Goal: Book appointment/travel/reservation

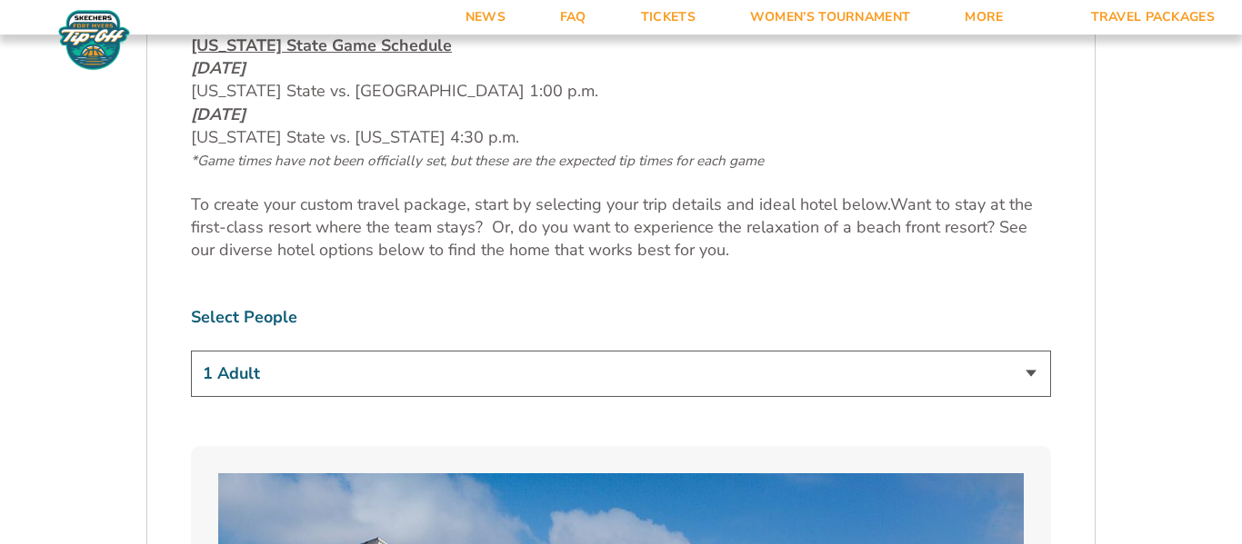
scroll to position [1057, 0]
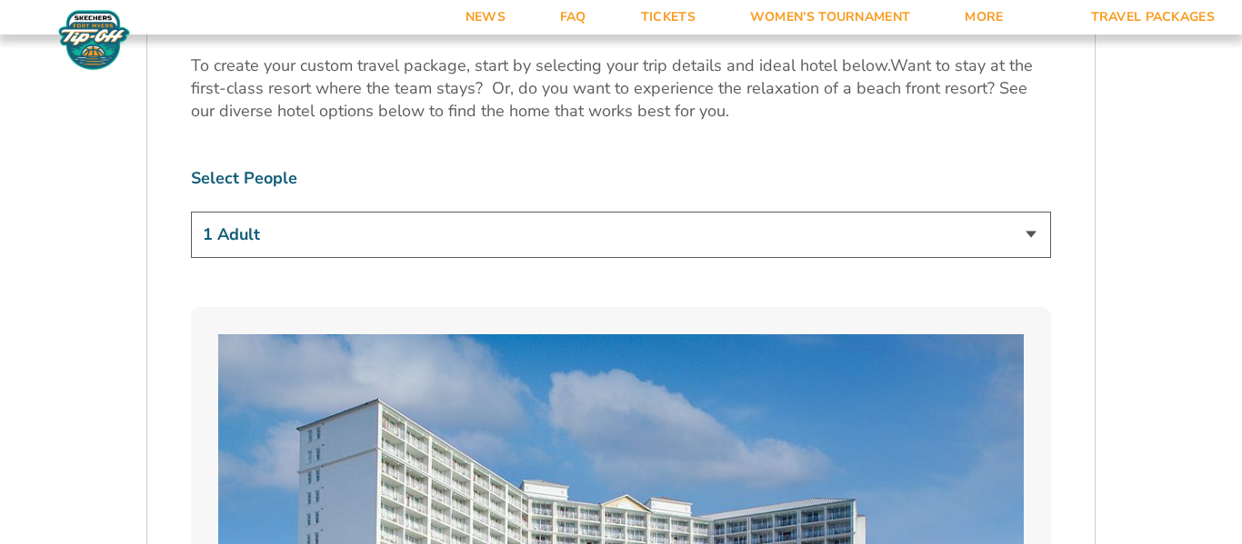
click at [865, 220] on select "1 Adult 2 Adults 3 Adults 4 Adults 2 Adults + 1 Child 2 Adults + 2 Children 2 A…" at bounding box center [621, 235] width 860 height 46
select select "2 Adults"
click at [191, 212] on select "1 Adult 2 Adults 3 Adults 4 Adults 2 Adults + 1 Child 2 Adults + 2 Children 2 A…" at bounding box center [621, 235] width 860 height 46
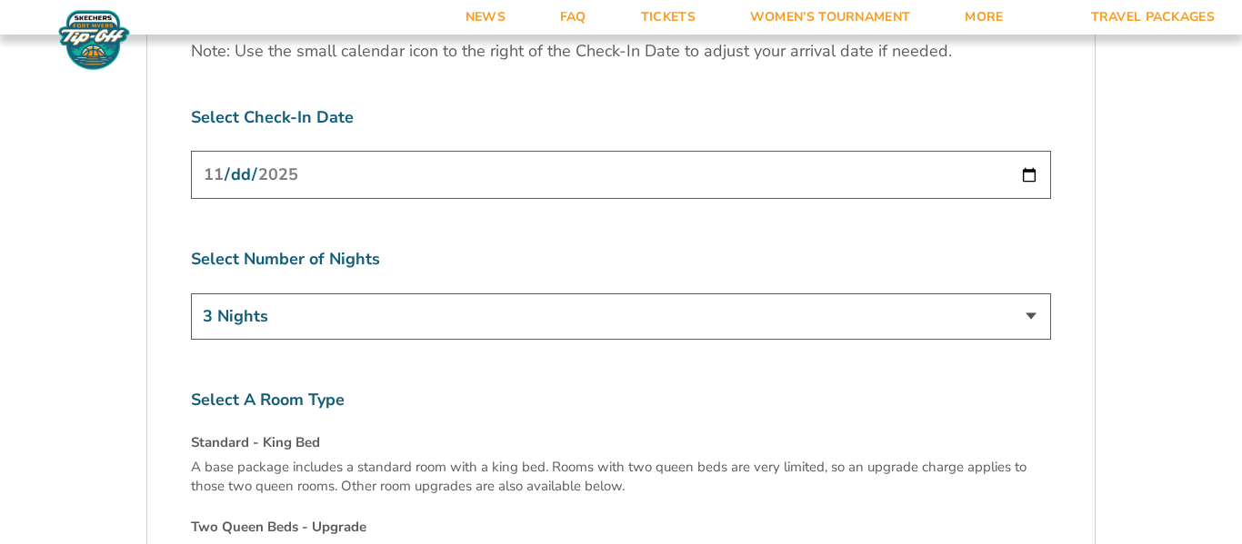
scroll to position [5873, 0]
click at [821, 292] on div "3 Nights 4 Nights 5 Nights 6 Nights" at bounding box center [621, 318] width 860 height 52
drag, startPoint x: 821, startPoint y: 246, endPoint x: 795, endPoint y: 223, distance: 34.7
click at [795, 292] on div "3 Nights 4 Nights 5 Nights 6 Nights" at bounding box center [621, 318] width 860 height 52
click at [795, 292] on select "3 Nights 4 Nights 5 Nights 6 Nights" at bounding box center [621, 315] width 860 height 46
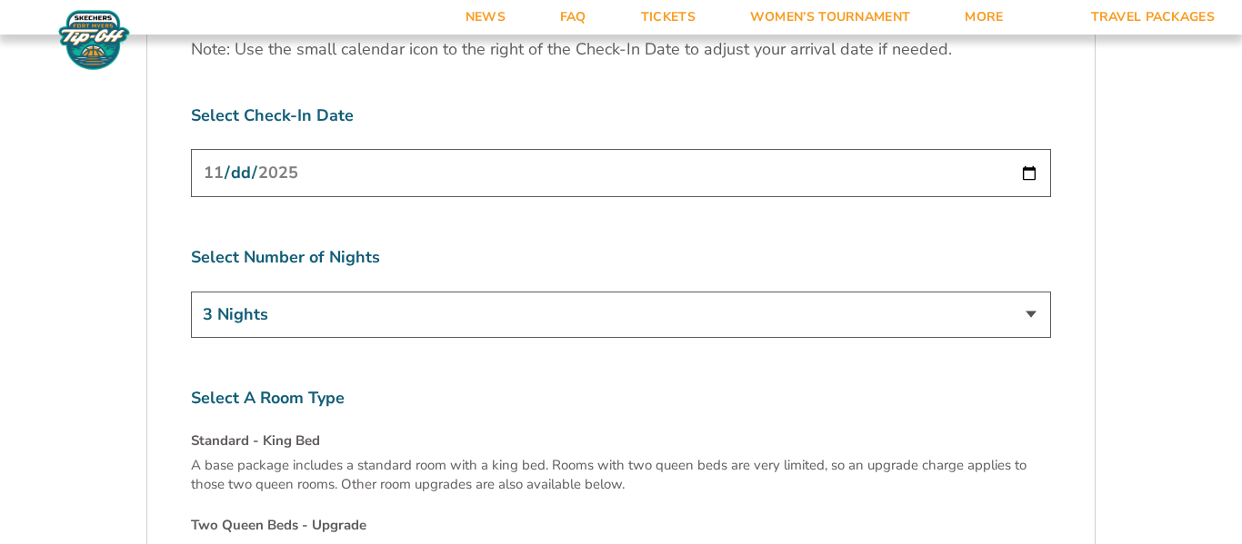
select select "4 Nights"
click at [191, 292] on select "3 Nights 4 Nights 5 Nights 6 Nights" at bounding box center [621, 315] width 860 height 46
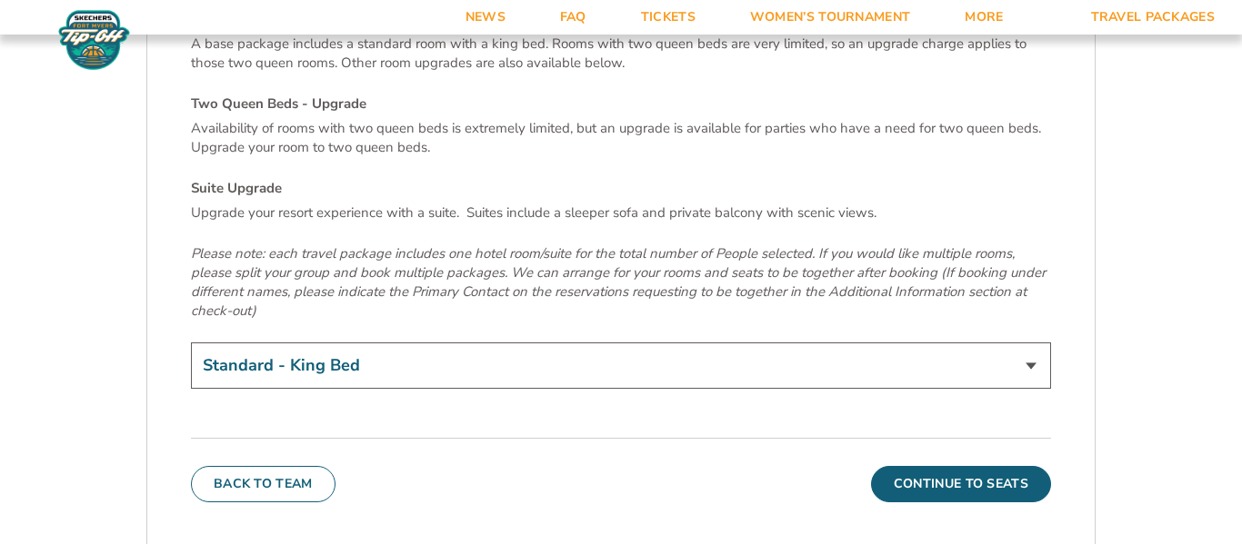
scroll to position [6298, 0]
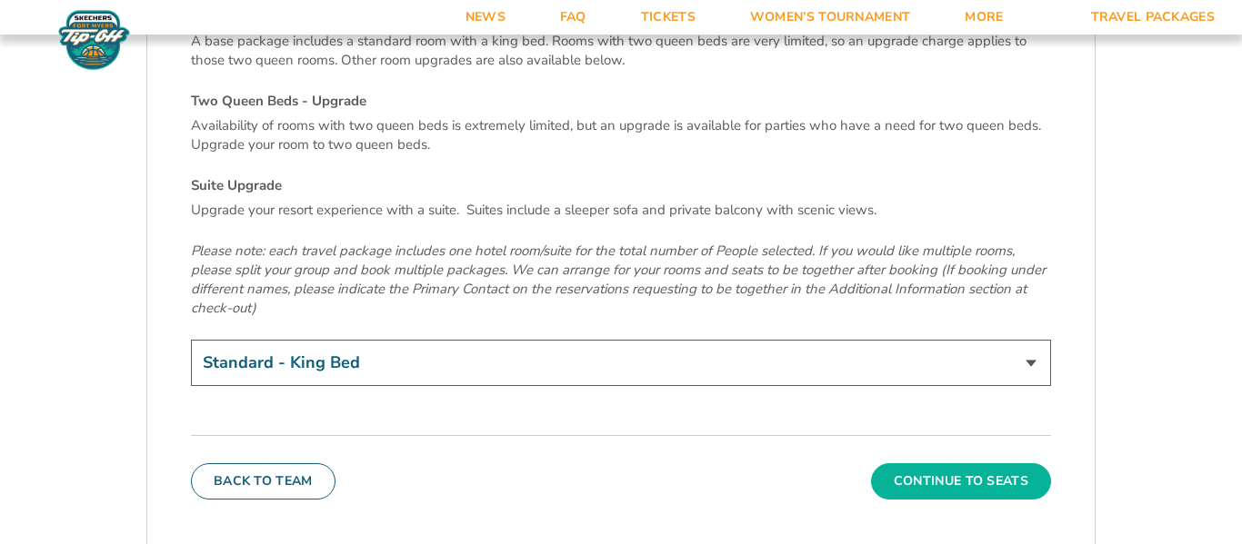
click at [998, 464] on button "Continue To Seats" at bounding box center [961, 482] width 180 height 36
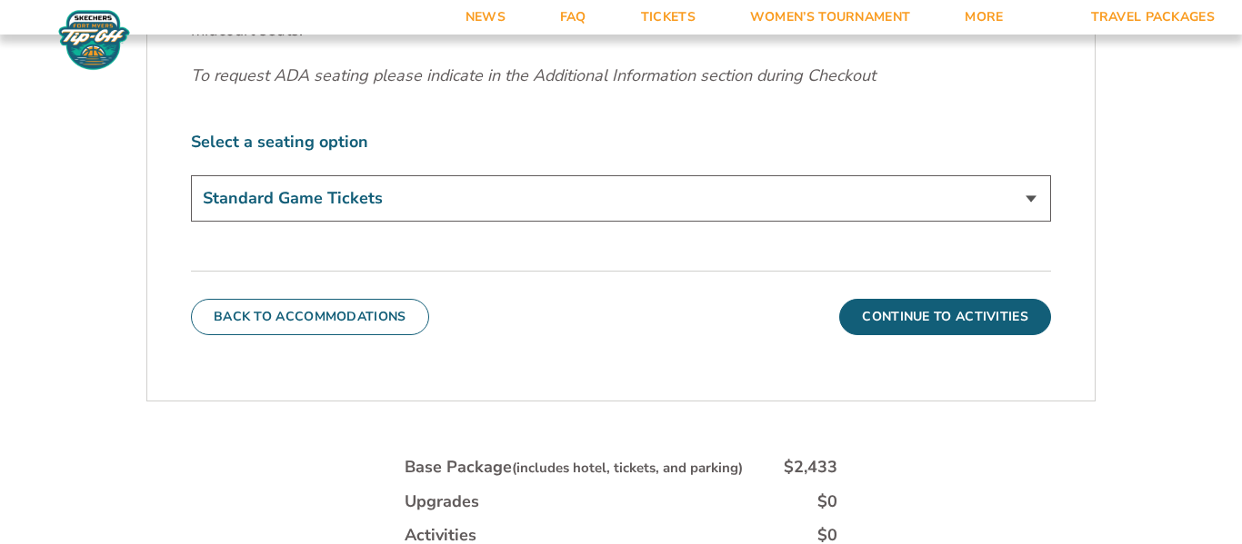
scroll to position [709, 0]
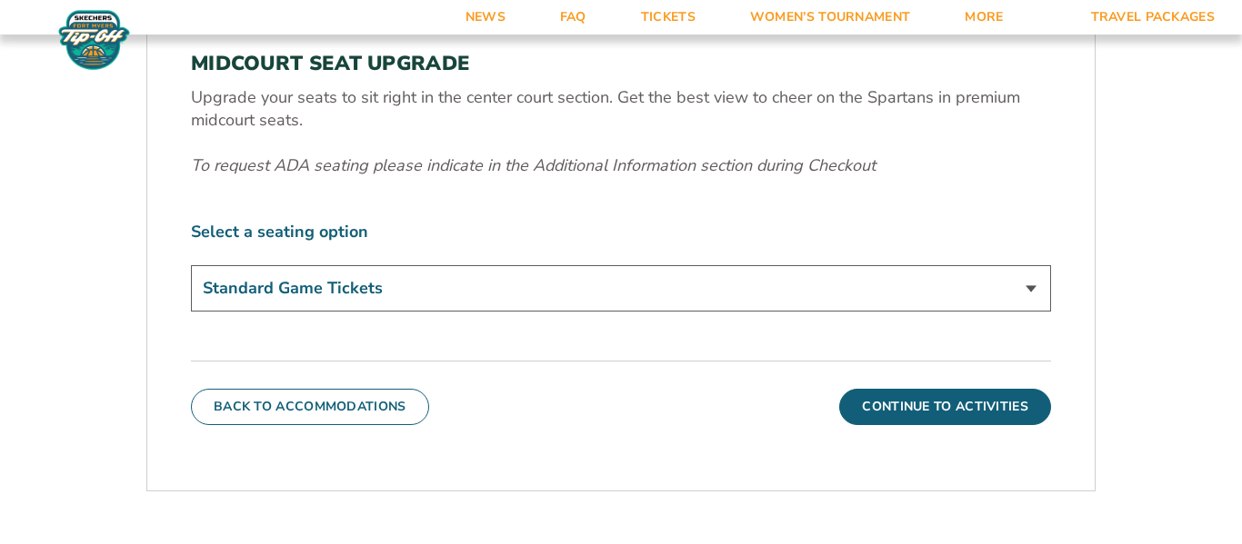
click at [815, 278] on select "Standard Game Tickets Midcourt Seat Upgrade (+$140 per person)" at bounding box center [621, 288] width 860 height 46
click at [795, 235] on label "Select a seating option" at bounding box center [621, 232] width 860 height 23
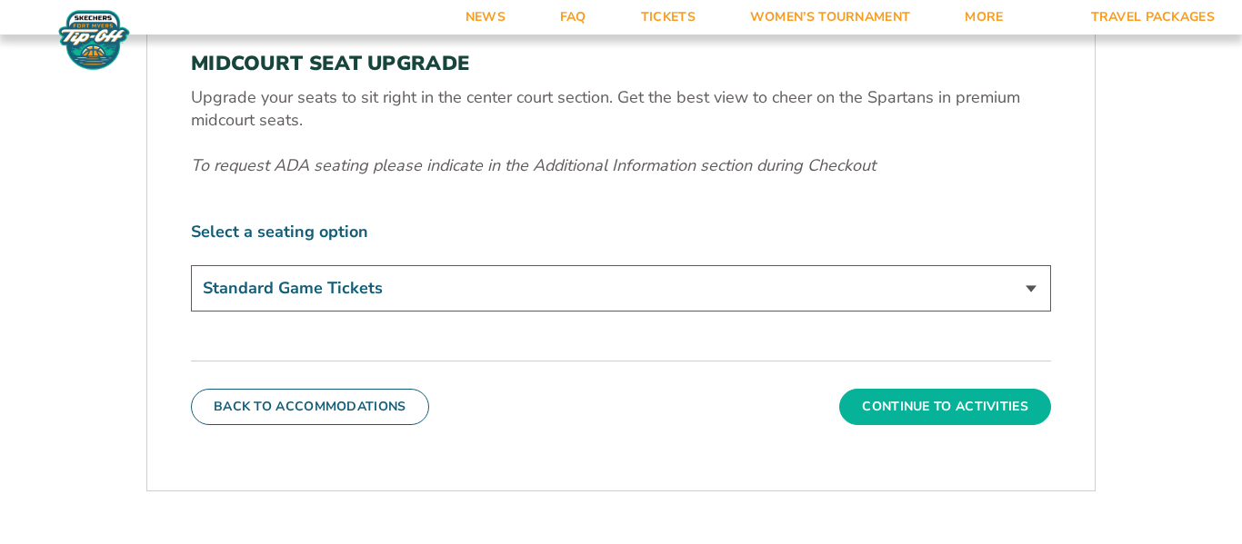
click at [951, 404] on button "Continue To Activities" at bounding box center [945, 407] width 212 height 36
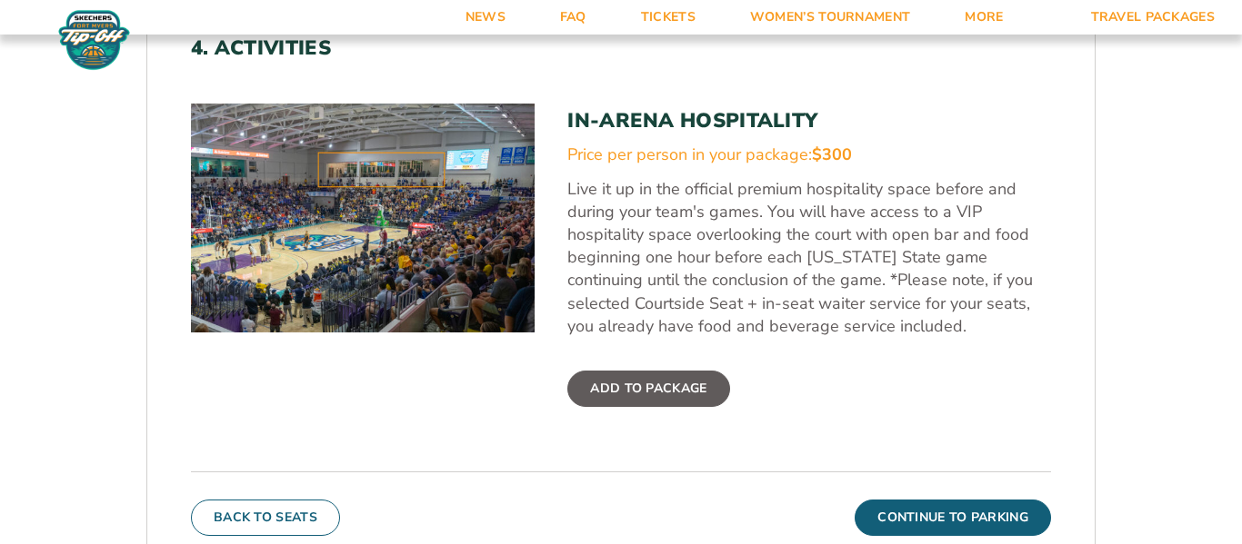
scroll to position [566, 0]
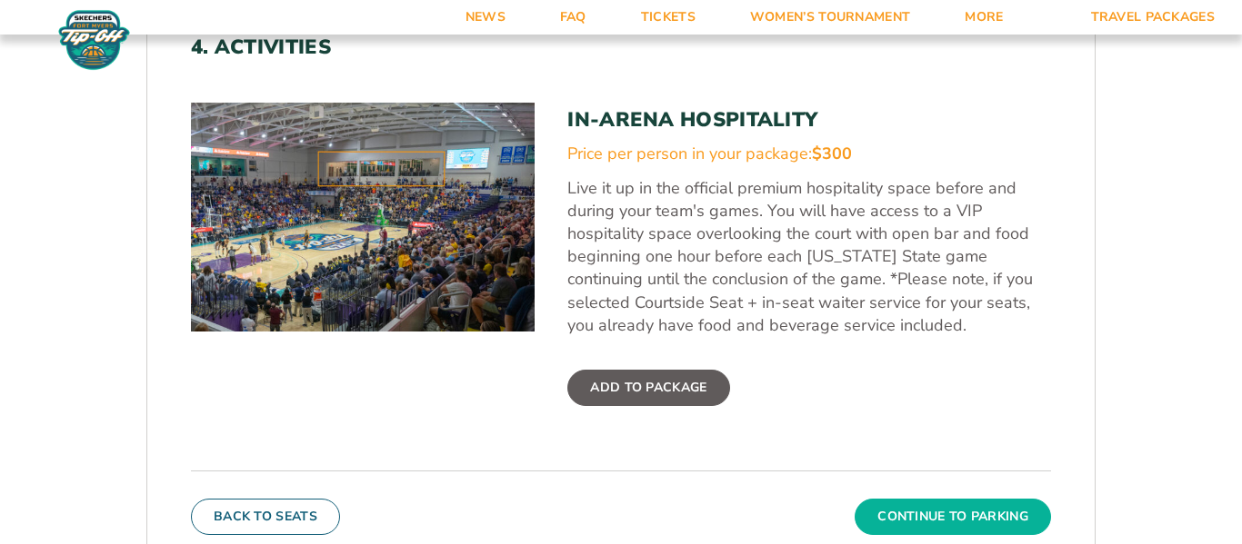
click at [966, 521] on button "Continue To Parking" at bounding box center [952, 517] width 196 height 36
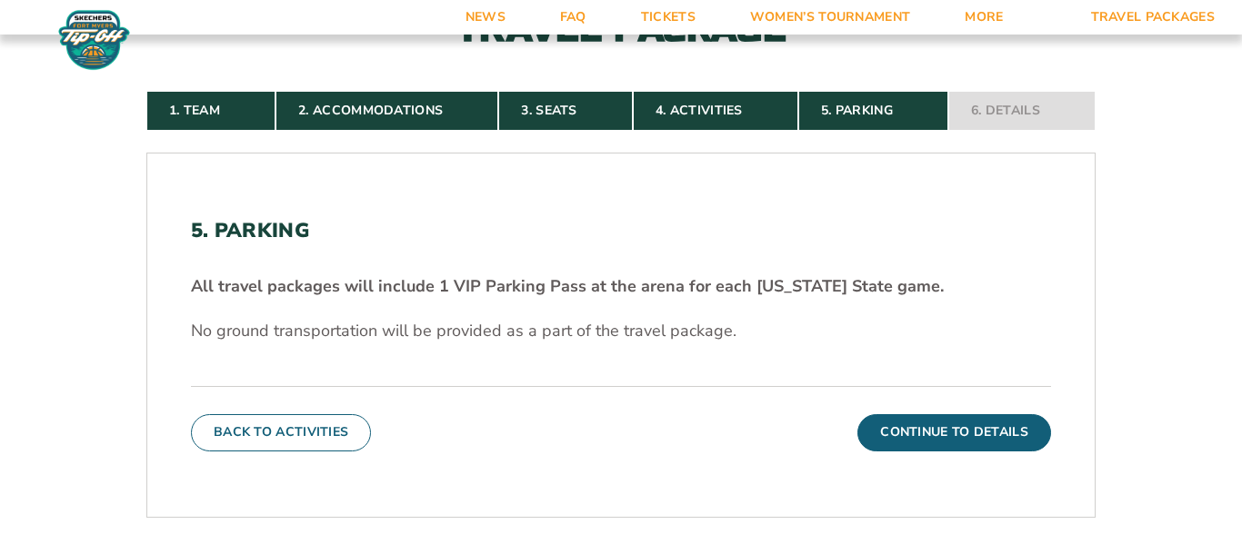
scroll to position [388, 0]
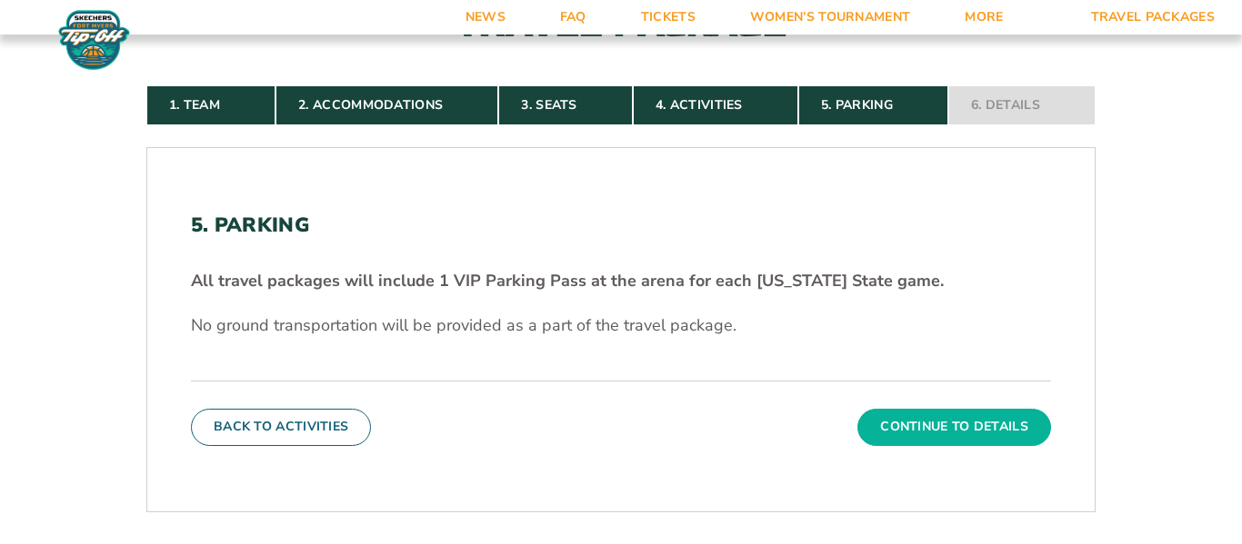
click at [993, 434] on button "Continue To Details" at bounding box center [954, 427] width 194 height 36
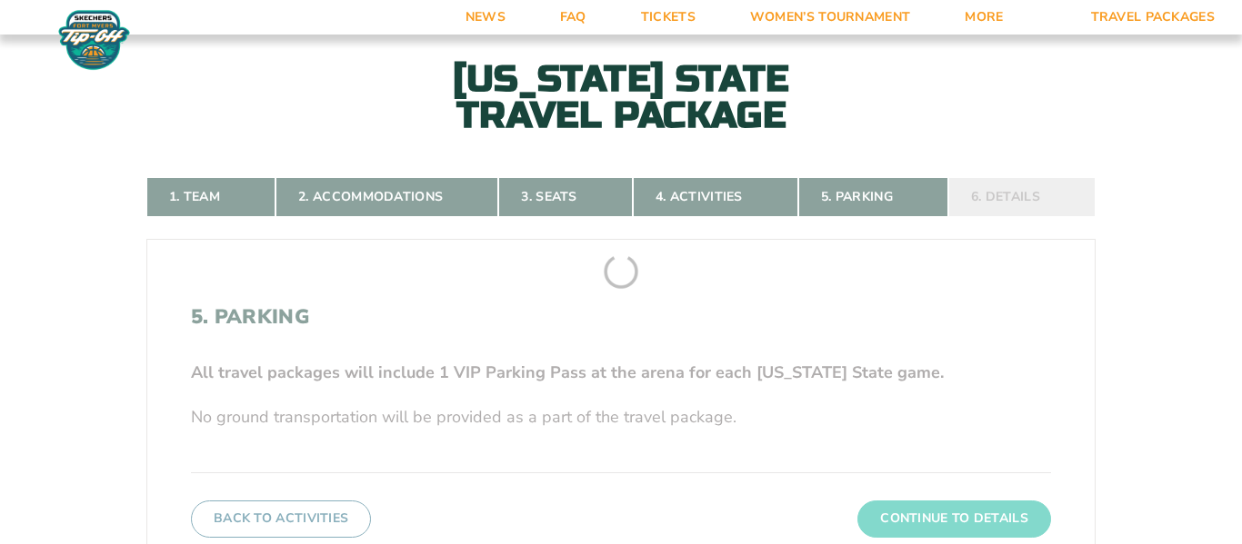
scroll to position [257, 0]
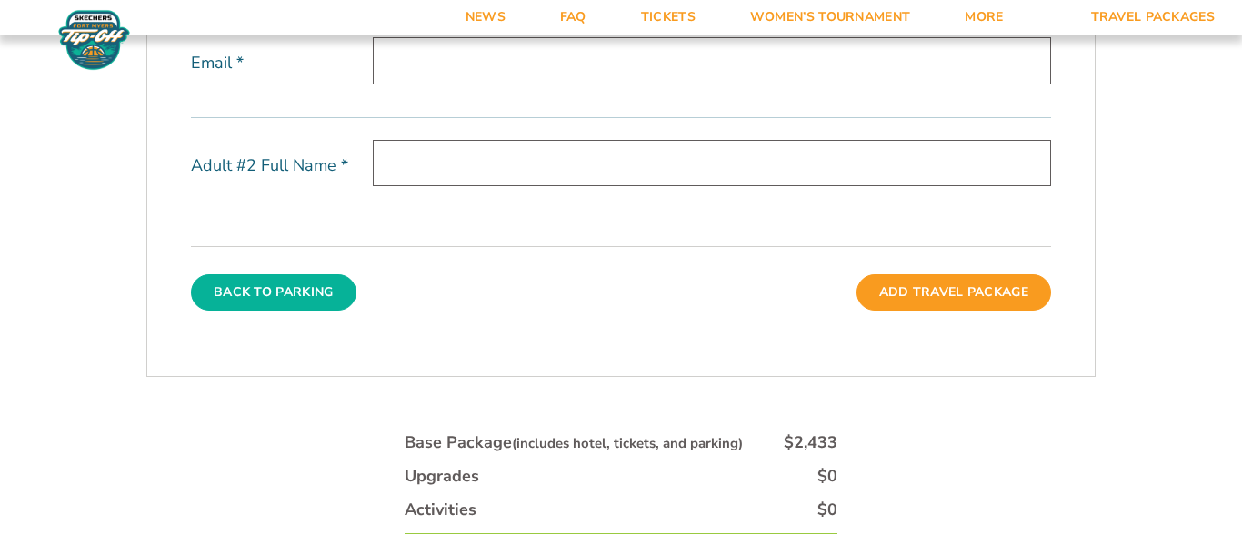
click at [312, 299] on button "Back To Parking" at bounding box center [273, 292] width 165 height 36
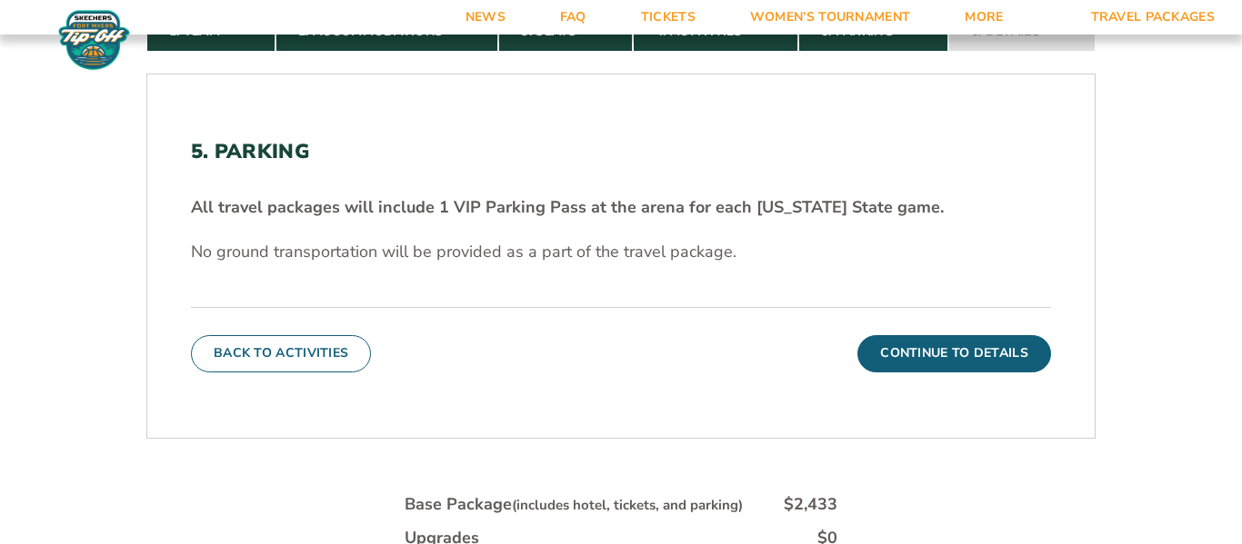
scroll to position [467, 0]
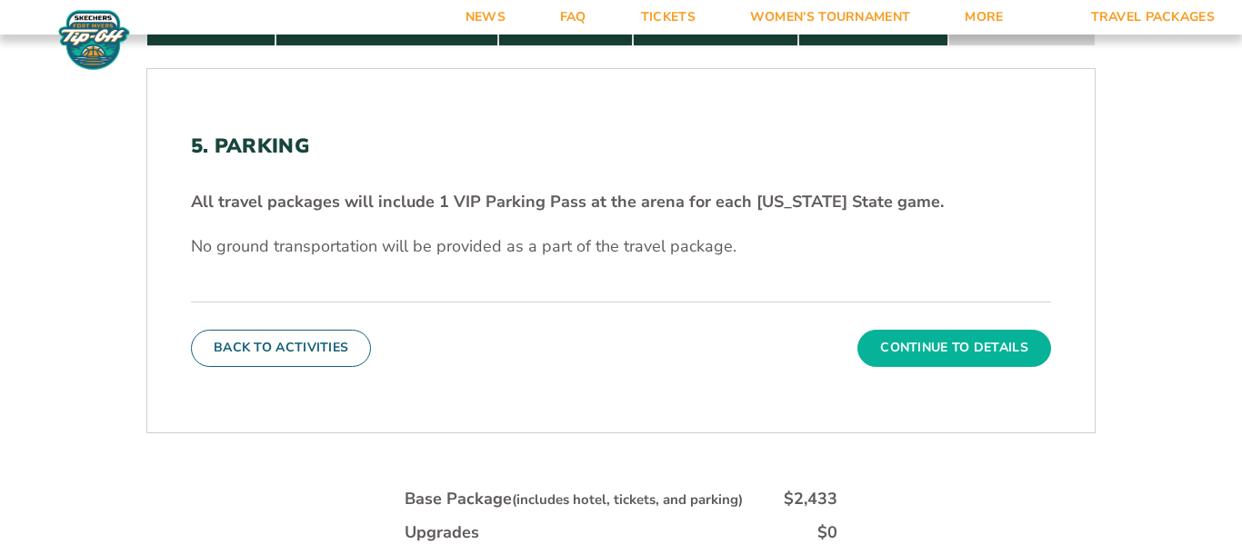
click at [1004, 343] on button "Continue To Details" at bounding box center [954, 348] width 194 height 36
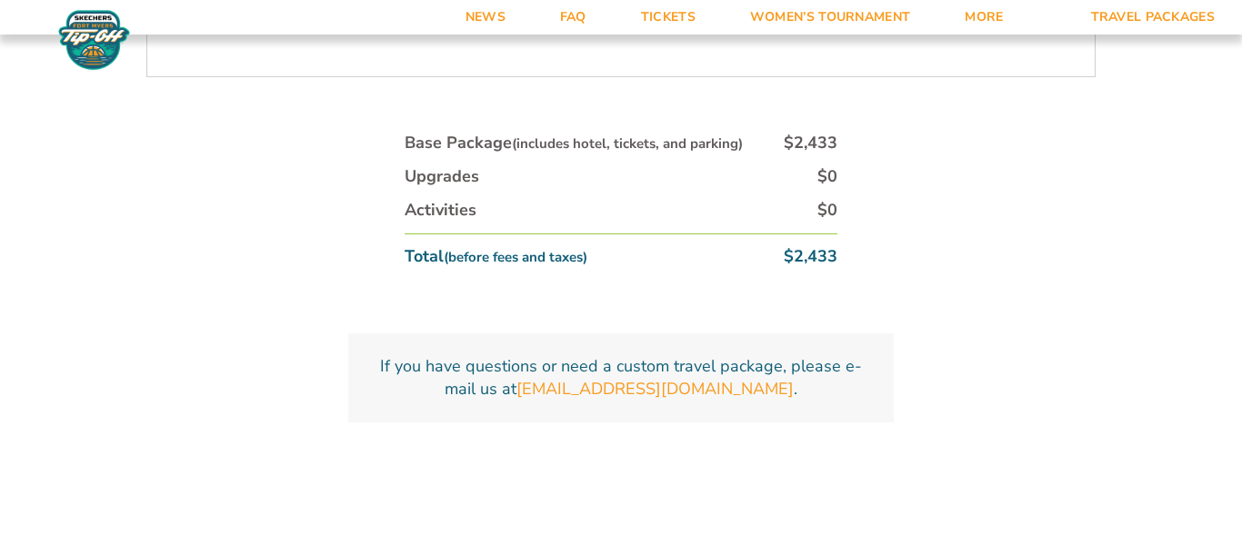
scroll to position [1019, 0]
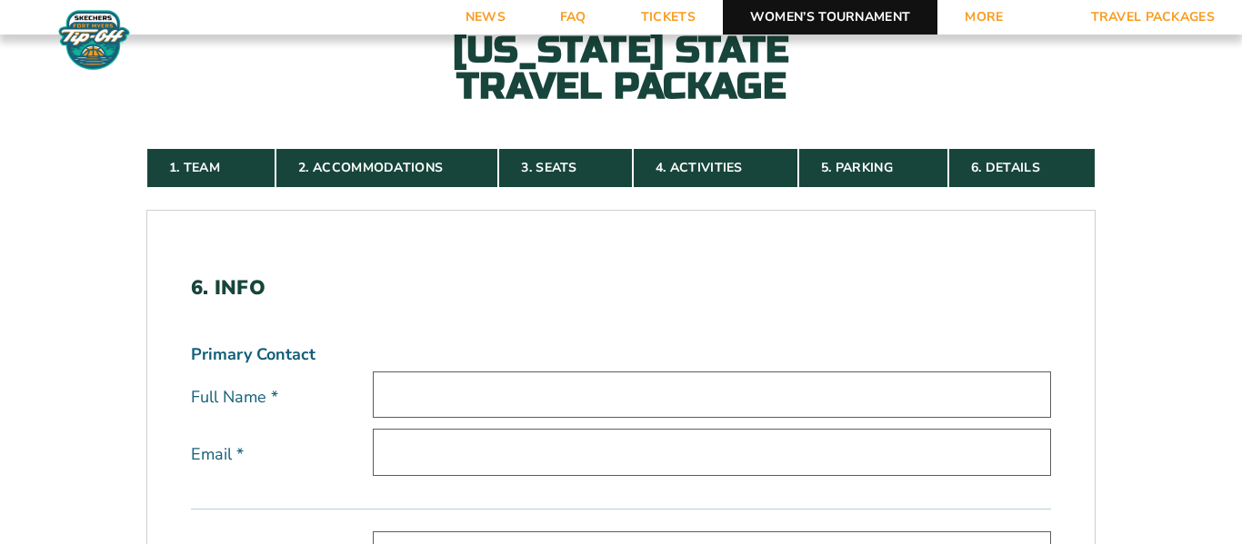
scroll to position [0, 0]
